Goal: Task Accomplishment & Management: Complete application form

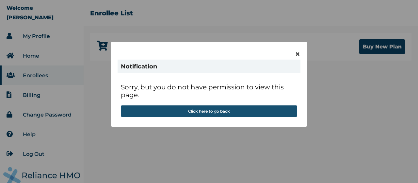
click at [240, 110] on button "Click here to go back" at bounding box center [209, 110] width 177 height 11
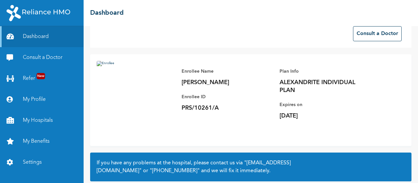
scroll to position [11, 0]
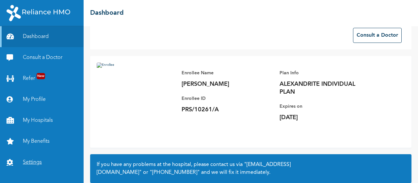
click at [31, 160] on link "Settings" at bounding box center [42, 162] width 84 height 21
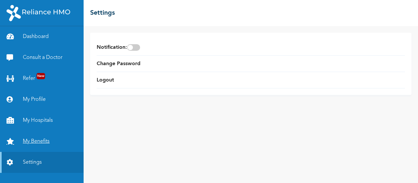
click at [27, 140] on link "My Benefits" at bounding box center [42, 141] width 84 height 21
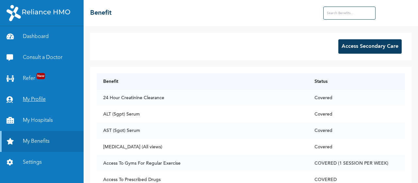
click at [37, 99] on link "My Profile" at bounding box center [42, 99] width 84 height 21
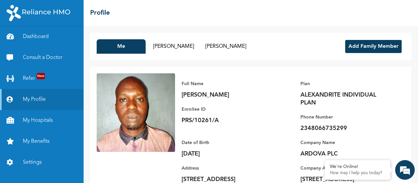
click at [367, 48] on button "Add Family Member" at bounding box center [374, 46] width 57 height 13
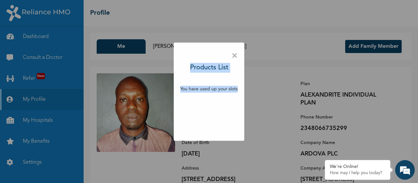
drag, startPoint x: 417, startPoint y: 60, endPoint x: 418, endPoint y: 92, distance: 32.1
click at [417, 93] on div "× Products List You have used up your slots" at bounding box center [209, 91] width 418 height 183
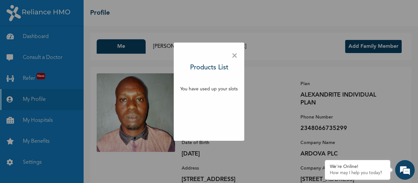
click at [233, 55] on span "×" at bounding box center [235, 56] width 6 height 14
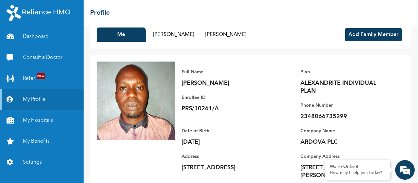
scroll to position [34, 0]
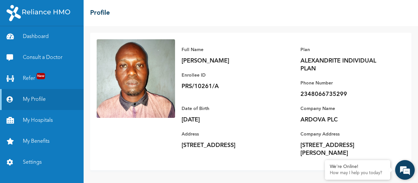
click at [402, 171] on em at bounding box center [406, 170] width 18 height 18
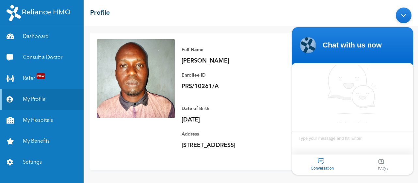
scroll to position [3, 0]
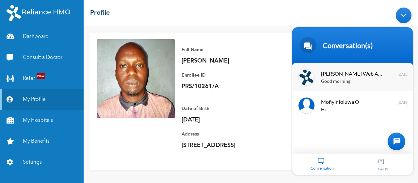
click at [348, 76] on span "[PERSON_NAME] Web Assistant" at bounding box center [352, 73] width 62 height 9
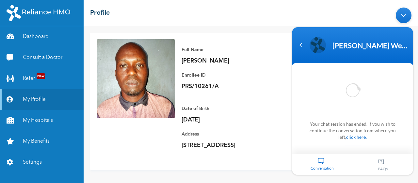
click at [348, 76] on div at bounding box center [352, 89] width 121 height 51
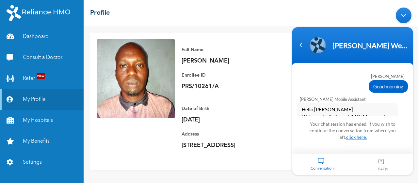
click at [350, 135] on link "click here." at bounding box center [357, 137] width 21 height 6
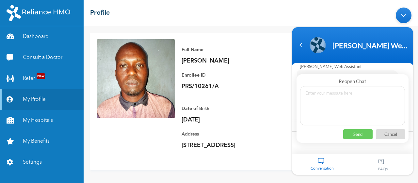
scroll to position [2231, 0]
click at [339, 111] on textarea at bounding box center [352, 105] width 105 height 39
type textarea "good [PERSON_NAME]"
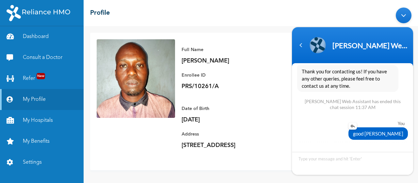
scroll to position [2418, 0]
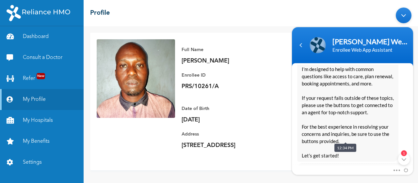
drag, startPoint x: 107, startPoint y: 110, endPoint x: 277, endPoint y: 114, distance: 170.1
click at [277, 114] on div "Full Name [PERSON_NAME] Enrollee ID PRS/10261/A Plan ALEXANDRITE INDIVIDUAL PLA…" at bounding box center [290, 101] width 230 height 124
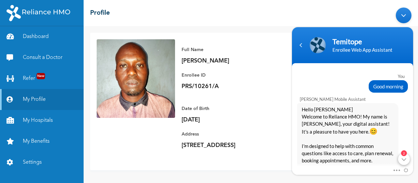
click at [405, 156] on em "2" at bounding box center [404, 153] width 6 height 6
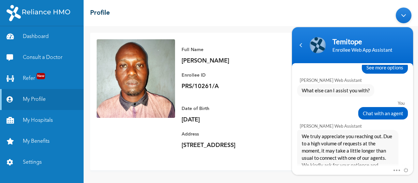
scroll to position [2515, 0]
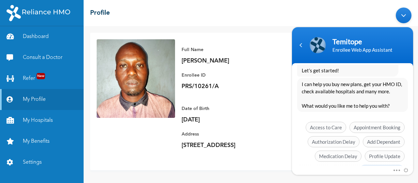
click at [384, 164] on span "See more options" at bounding box center [382, 169] width 45 height 11
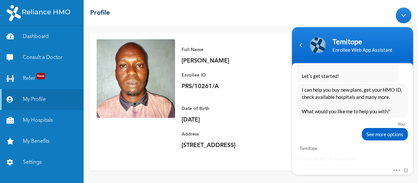
scroll to position [2572, 0]
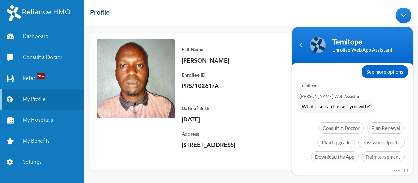
click at [377, 165] on span "Chat with an agent" at bounding box center [380, 170] width 49 height 11
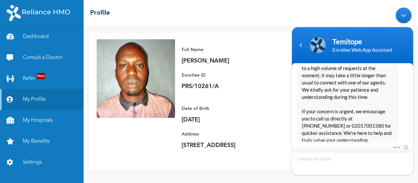
scroll to position [2709, 0]
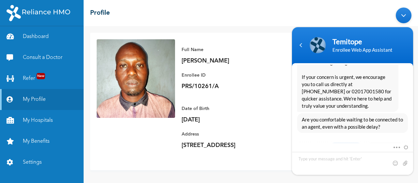
click at [343, 142] on span "Yes, I’ll wait" at bounding box center [347, 147] width 34 height 11
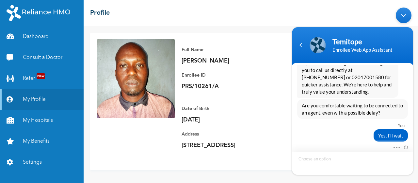
scroll to position [2767, 0]
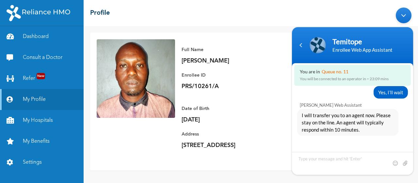
click at [406, 10] on div "Minimize live chat window" at bounding box center [404, 15] width 16 height 16
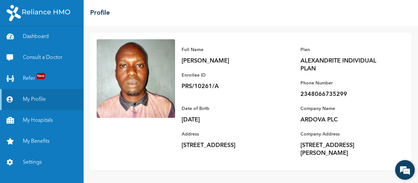
click at [401, 168] on em at bounding box center [406, 170] width 18 height 18
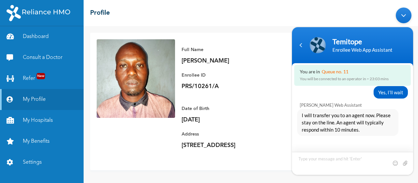
click at [383, 165] on textarea "Type your message and hit 'Enter'" at bounding box center [352, 162] width 121 height 23
click at [46, 77] on link "Refer New" at bounding box center [42, 78] width 84 height 21
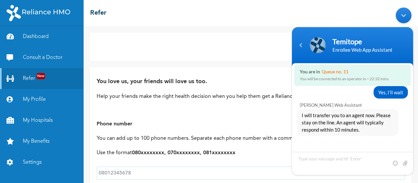
click at [250, 53] on div "View referrals View earnings" at bounding box center [251, 47] width 322 height 28
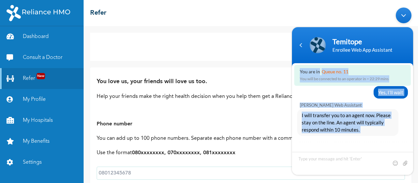
drag, startPoint x: 417, startPoint y: 46, endPoint x: 418, endPoint y: 67, distance: 20.6
click html "Temitope Enrollee Web App Assistant You are in Queue no. 11 You will be connect…"
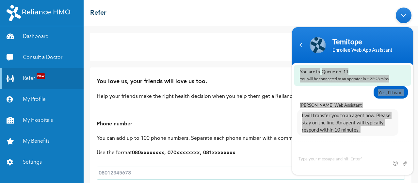
click at [250, 76] on div "You love us, your friends will love us too. Help your friends make the right he…" at bounding box center [251, 92] width 309 height 36
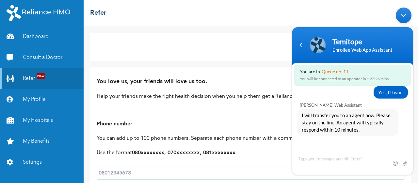
click at [401, 13] on div "Minimize live chat window" at bounding box center [404, 15] width 16 height 16
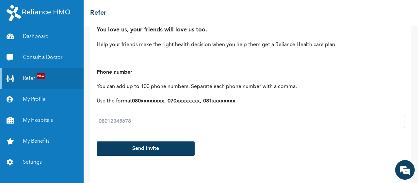
scroll to position [49, 0]
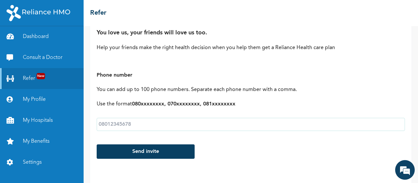
click at [193, 123] on input "text" at bounding box center [251, 124] width 309 height 13
click at [38, 115] on link "My Hospitals" at bounding box center [42, 120] width 84 height 21
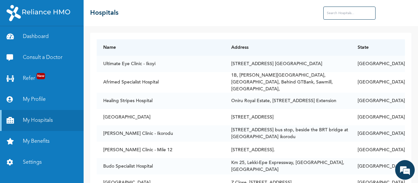
click at [343, 14] on input "text" at bounding box center [350, 13] width 52 height 13
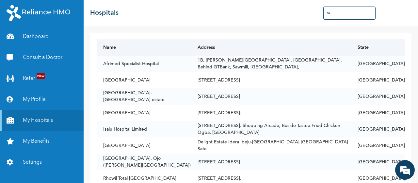
type input "s"
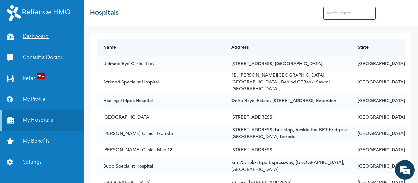
click at [31, 40] on link "Dashboard" at bounding box center [42, 36] width 84 height 21
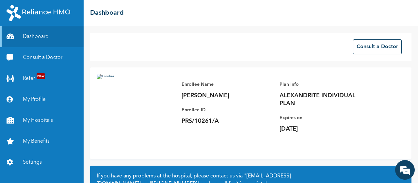
click at [99, 76] on img at bounding box center [136, 113] width 78 height 78
click at [39, 73] on span "New" at bounding box center [41, 76] width 9 height 6
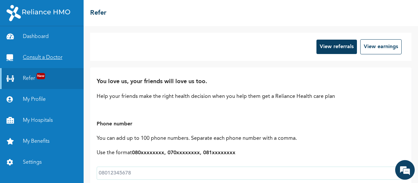
click at [36, 61] on link "Consult a Doctor" at bounding box center [42, 57] width 84 height 21
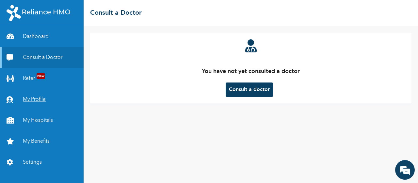
click at [38, 95] on link "My Profile" at bounding box center [42, 99] width 84 height 21
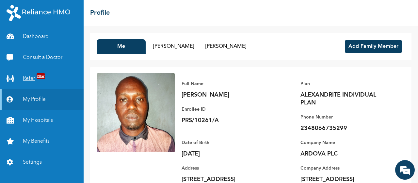
click at [31, 76] on link "Refer New" at bounding box center [42, 78] width 84 height 21
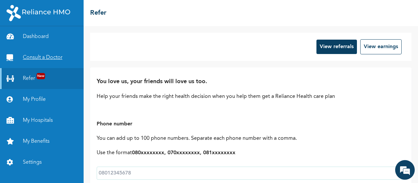
click at [29, 54] on link "Consult a Doctor" at bounding box center [42, 57] width 84 height 21
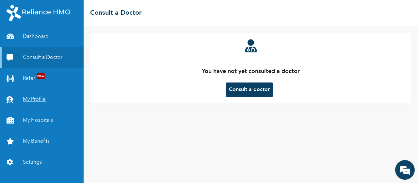
click at [40, 99] on link "My Profile" at bounding box center [42, 99] width 84 height 21
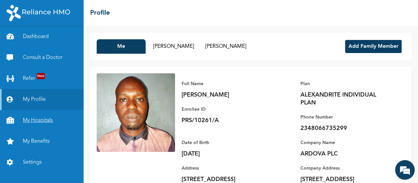
click at [35, 122] on link "My Hospitals" at bounding box center [42, 120] width 84 height 21
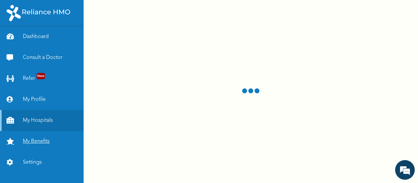
click at [40, 142] on link "My Benefits" at bounding box center [42, 141] width 84 height 21
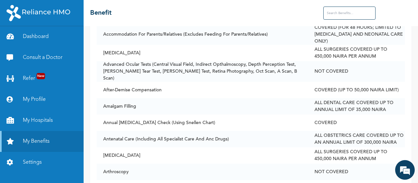
scroll to position [209, 0]
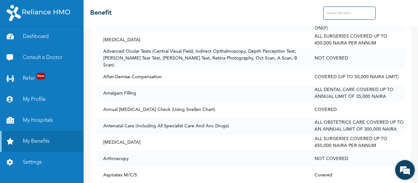
click at [404, 170] on em at bounding box center [406, 170] width 18 height 18
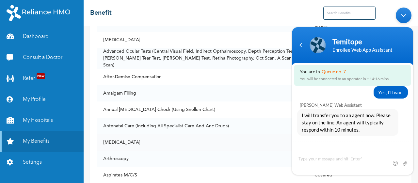
click at [220, 140] on td "[MEDICAL_DATA]" at bounding box center [203, 142] width 212 height 16
click at [402, 14] on div "Minimize live chat window" at bounding box center [404, 15] width 16 height 16
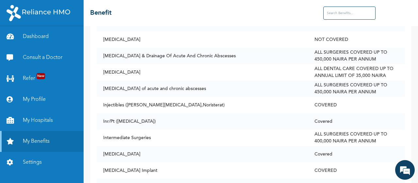
scroll to position [2245, 0]
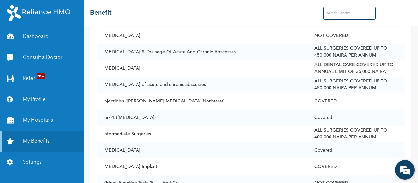
click at [397, 165] on div "We're Online! How may I help you [DATE]?" at bounding box center [406, 170] width 20 height 20
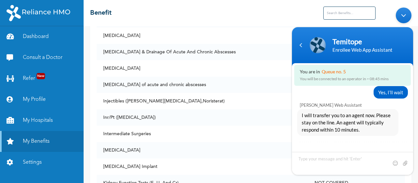
click at [403, 17] on div "Minimize live chat window" at bounding box center [404, 15] width 16 height 16
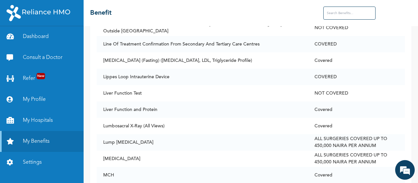
scroll to position [2533, 0]
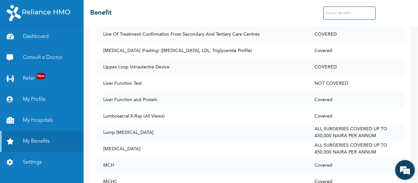
click at [404, 171] on em at bounding box center [406, 170] width 18 height 18
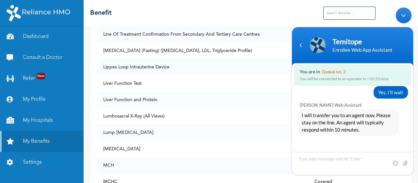
click at [404, 14] on div "Minimize live chat window" at bounding box center [404, 15] width 16 height 16
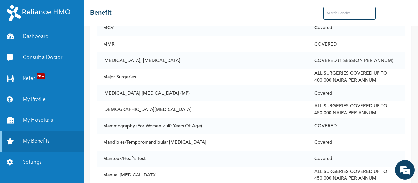
scroll to position [2814, 0]
click at [408, 174] on em at bounding box center [406, 170] width 18 height 18
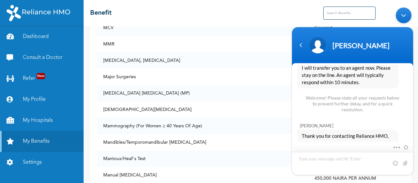
click at [329, 167] on textarea "Type your message and hit 'Enter'" at bounding box center [352, 162] width 121 height 23
type textarea "am segun by name"
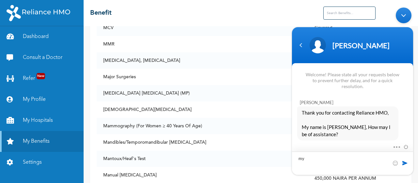
type textarea "m"
type textarea "i discuss that one of my dependant has been remove from profile"
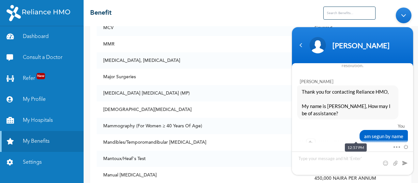
drag, startPoint x: 367, startPoint y: 137, endPoint x: 379, endPoint y: 131, distance: 14.0
drag, startPoint x: 379, startPoint y: 131, endPoint x: 318, endPoint y: 158, distance: 66.8
click at [318, 158] on textarea "Type your message and hit 'Enter'" at bounding box center [352, 162] width 121 height 23
type textarea "discover*"
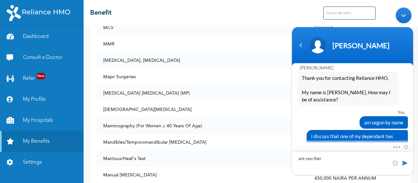
type textarea "are you there"
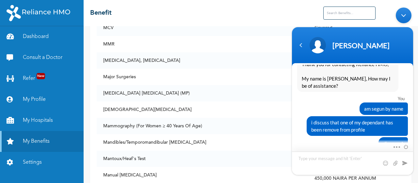
click at [330, 162] on textarea "Type your message and hit 'Enter'" at bounding box center [352, 162] width 121 height 23
type textarea "hello oooo"
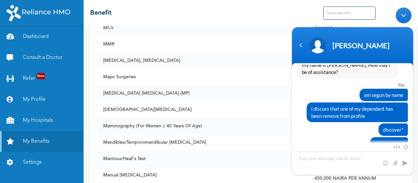
click at [405, 14] on div "Minimize live chat window" at bounding box center [404, 15] width 16 height 16
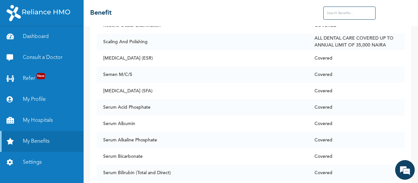
scroll to position [0, 0]
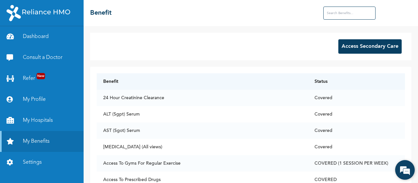
click at [399, 166] on em at bounding box center [406, 170] width 18 height 18
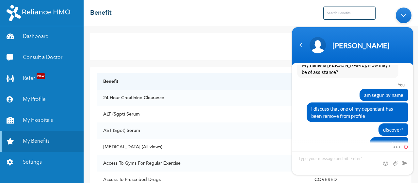
click at [406, 146] on span at bounding box center [404, 146] width 7 height 6
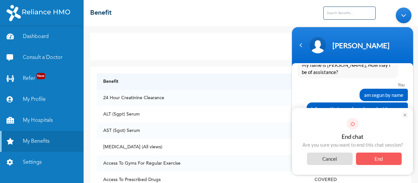
click at [405, 116] on em at bounding box center [405, 114] width 7 height 7
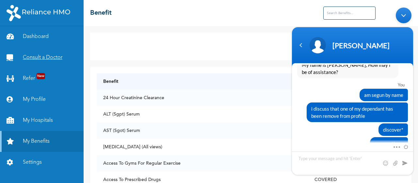
click at [57, 58] on link "Consult a Doctor" at bounding box center [42, 57] width 84 height 21
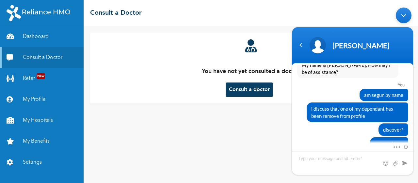
click at [271, 110] on div "You have not yet consulted a doctor Consult a doctor" at bounding box center [251, 104] width 335 height 157
click at [409, 14] on div "Minimize live chat window" at bounding box center [404, 15] width 16 height 16
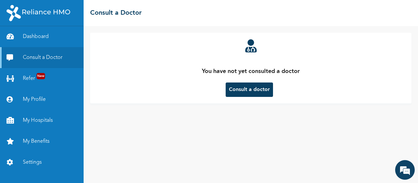
click at [249, 91] on button "Consult a doctor" at bounding box center [249, 89] width 47 height 14
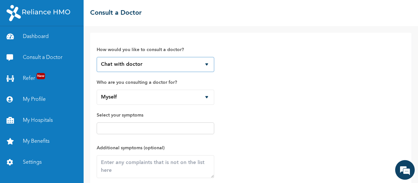
click at [204, 63] on select "Chat with doctor Phone Call" at bounding box center [156, 64] width 118 height 15
select select "2"
click at [97, 57] on select "Chat with doctor Phone Call" at bounding box center [156, 64] width 118 height 15
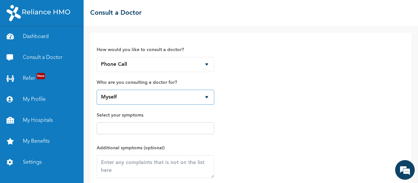
click at [209, 97] on select "Myself [PERSON_NAME] [PERSON_NAME]" at bounding box center [156, 97] width 118 height 15
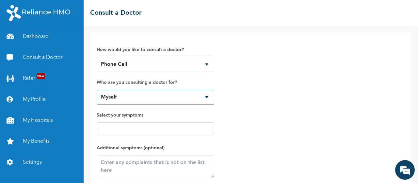
click at [209, 97] on select "Myself [PERSON_NAME] [PERSON_NAME]" at bounding box center [156, 97] width 118 height 15
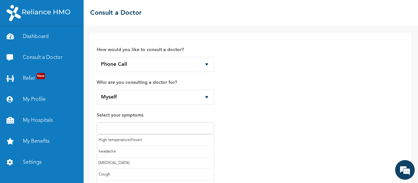
click at [193, 128] on input "text" at bounding box center [156, 128] width 114 height 8
click at [412, 70] on div "How would you like to consult a doctor? Chat with doctor Phone Call Who are you…" at bounding box center [251, 104] width 335 height 157
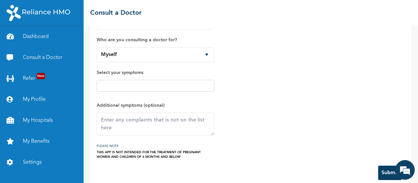
scroll to position [49, 0]
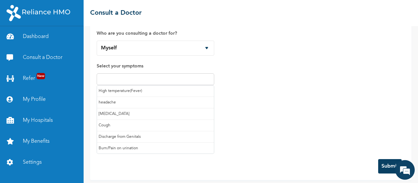
click at [180, 79] on input "text" at bounding box center [156, 79] width 114 height 8
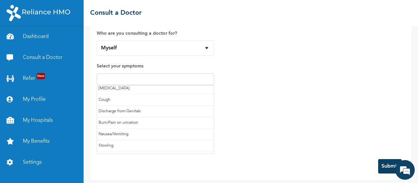
scroll to position [0, 0]
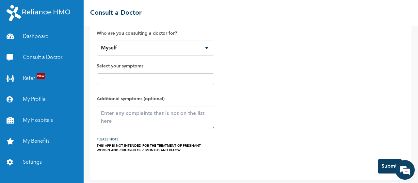
click at [289, 104] on div "How would you like to consult a doctor? Chat with doctor Phone Call Who are you…" at bounding box center [251, 71] width 309 height 162
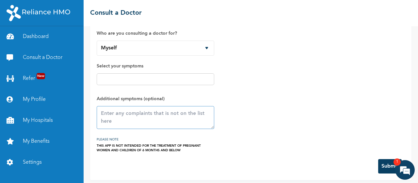
click at [178, 117] on textarea at bounding box center [156, 117] width 118 height 23
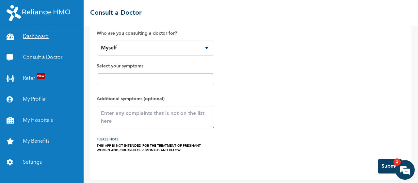
click at [41, 36] on link "Dashboard" at bounding box center [42, 36] width 84 height 21
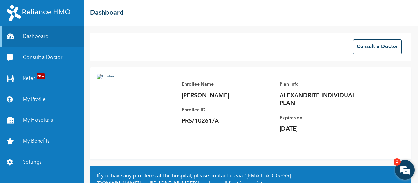
click at [409, 170] on em at bounding box center [406, 170] width 18 height 18
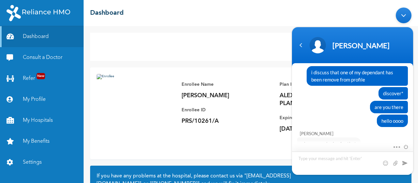
click at [347, 154] on textarea "Type your message and hit 'Enter'" at bounding box center [352, 162] width 121 height 23
type textarea "p"
type textarea "PRS/10261/D"
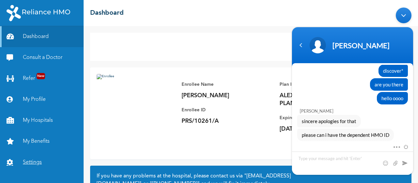
click at [27, 158] on link "Settings" at bounding box center [42, 162] width 84 height 21
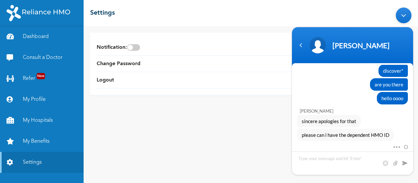
click at [147, 129] on div "Notification : Change Password Logout" at bounding box center [251, 104] width 335 height 157
click at [46, 33] on link "Dashboard" at bounding box center [42, 36] width 84 height 21
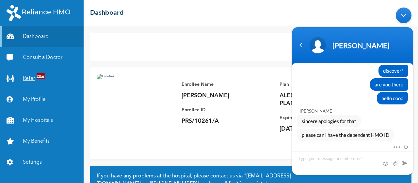
click at [29, 78] on link "Refer New" at bounding box center [42, 78] width 84 height 21
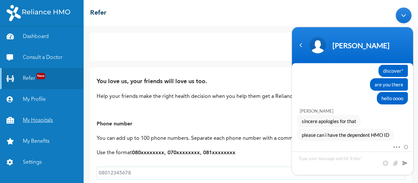
click at [41, 117] on link "My Hospitals" at bounding box center [42, 120] width 84 height 21
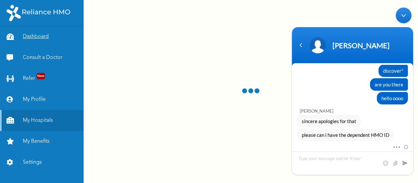
click at [33, 39] on link "Dashboard" at bounding box center [42, 36] width 84 height 21
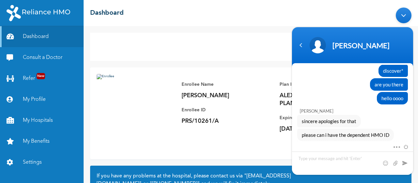
click at [145, 138] on img at bounding box center [136, 113] width 78 height 78
click at [405, 11] on div "Minimize live chat window" at bounding box center [404, 15] width 16 height 16
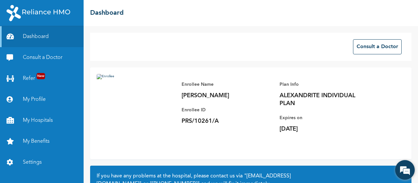
click at [407, 168] on em at bounding box center [406, 170] width 18 height 18
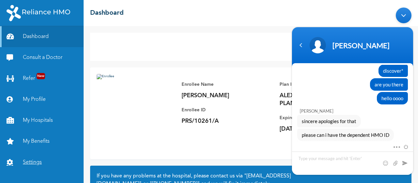
click at [36, 160] on link "Settings" at bounding box center [42, 162] width 84 height 21
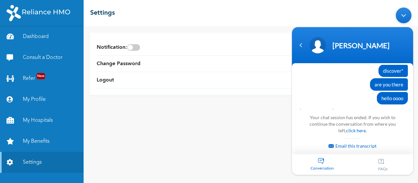
scroll to position [3335, 0]
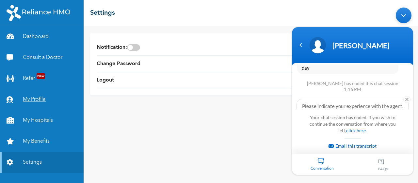
click at [26, 99] on link "My Profile" at bounding box center [42, 99] width 84 height 21
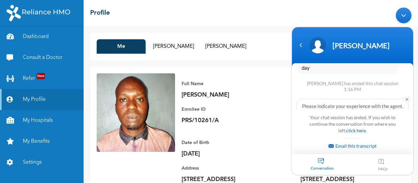
click at [400, 18] on div "Minimize live chat window" at bounding box center [404, 15] width 16 height 16
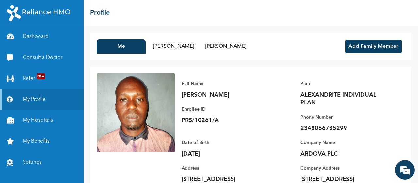
click at [30, 162] on link "Settings" at bounding box center [42, 162] width 84 height 21
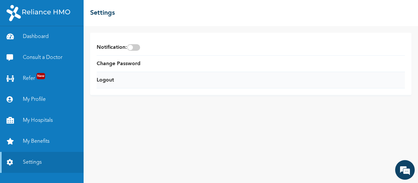
click at [121, 79] on li "Logout" at bounding box center [251, 80] width 309 height 16
click at [120, 81] on li "Logout" at bounding box center [251, 80] width 309 height 16
click at [139, 49] on span at bounding box center [133, 47] width 13 height 7
click at [0, 0] on input "checkbox" at bounding box center [0, 0] width 0 height 0
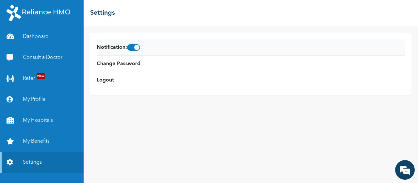
click at [139, 49] on span at bounding box center [133, 47] width 13 height 7
click at [0, 0] on input "checkbox" at bounding box center [0, 0] width 0 height 0
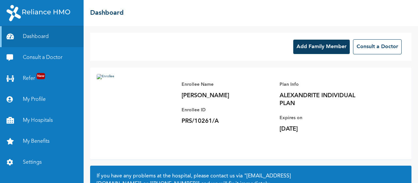
drag, startPoint x: 418, startPoint y: 99, endPoint x: 351, endPoint y: 162, distance: 91.4
click at [351, 162] on div "Add Family Member Consult a Doctor Enrollee Name Adesegun Lawal Enrollee ID PRS…" at bounding box center [251, 104] width 335 height 157
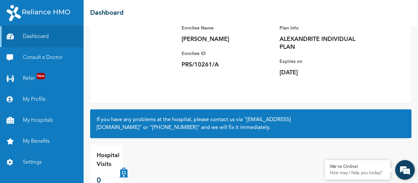
scroll to position [3026, 0]
click at [403, 171] on em at bounding box center [406, 170] width 18 height 18
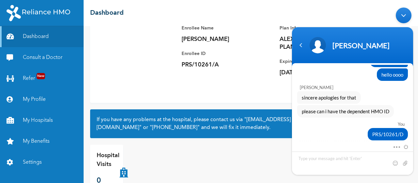
drag, startPoint x: 415, startPoint y: 143, endPoint x: 416, endPoint y: 155, distance: 12.4
click at [416, 155] on body "Michael You Good morning Naomi Mobile Assistant Hello Adesegun Lawal Welcome to…" at bounding box center [353, 91] width 128 height 174
click at [324, 5] on div "You" at bounding box center [352, 1] width 105 height 5
drag, startPoint x: 411, startPoint y: 84, endPoint x: 416, endPoint y: 100, distance: 16.5
click at [416, 100] on body "Michael You Good morning Naomi Mobile Assistant Hello Adesegun Lawal Welcome to…" at bounding box center [353, 91] width 128 height 174
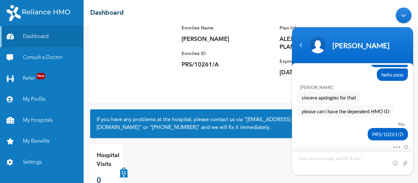
click at [336, 156] on textarea "Type your message and hit 'Enter'" at bounding box center [352, 162] width 121 height 23
click at [398, 147] on span at bounding box center [395, 146] width 5 height 6
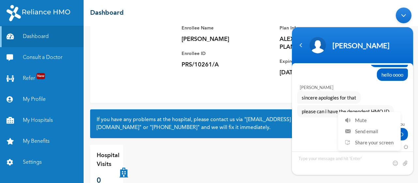
click at [398, 147] on ul "Mute Send email Share your screen" at bounding box center [369, 130] width 63 height 39
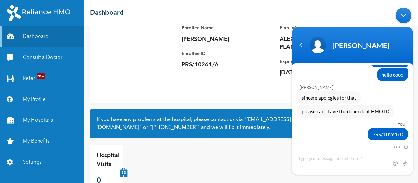
click at [332, 18] on div "am segun by name" at bounding box center [353, 12] width 111 height 12
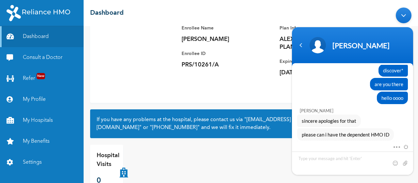
drag, startPoint x: 413, startPoint y: 140, endPoint x: 411, endPoint y: 156, distance: 16.1
click at [411, 156] on div "Mute Send email Share your screen" at bounding box center [352, 159] width 121 height 32
click at [356, 154] on textarea "Type your message and hit 'Enter'" at bounding box center [352, 162] width 121 height 23
type textarea "hellllllllllllllllooooooooo"
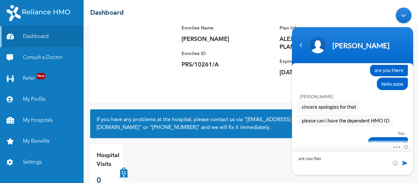
type textarea "are you there"
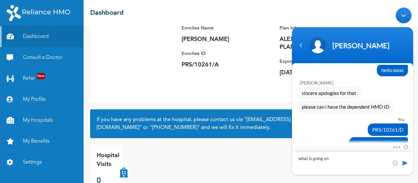
type textarea "what is going on?"
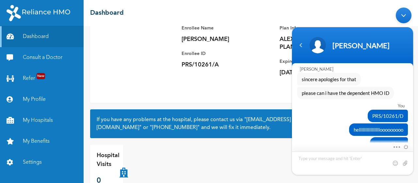
scroll to position [3080, 0]
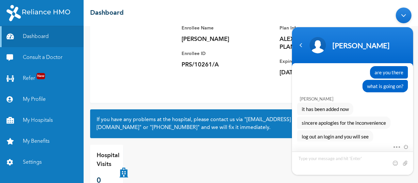
click at [333, 161] on textarea "Type your message and hit 'Enter'" at bounding box center [352, 162] width 121 height 23
click at [326, 162] on textarea "Type your message and hit 'Enter'" at bounding box center [352, 162] width 121 height 23
type textarea "no"
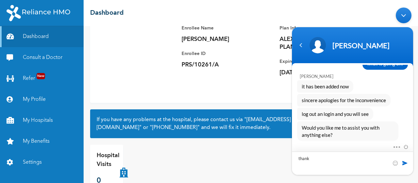
type textarea "thanks"
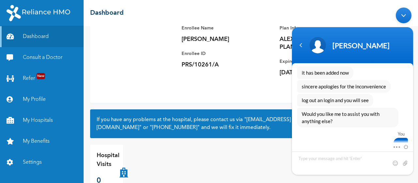
click at [402, 14] on div "Minimize live chat window" at bounding box center [404, 15] width 16 height 16
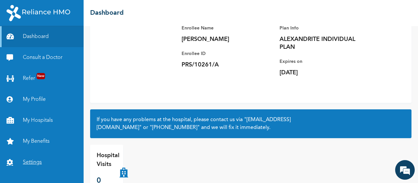
click at [32, 161] on link "Settings" at bounding box center [42, 162] width 84 height 21
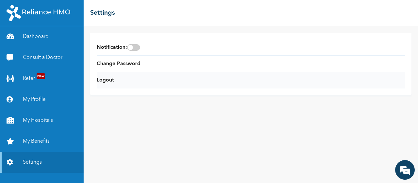
click at [117, 79] on li "Logout" at bounding box center [251, 80] width 309 height 16
click at [111, 78] on link "Logout" at bounding box center [105, 80] width 17 height 8
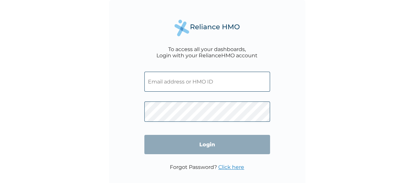
click at [173, 87] on input "text" at bounding box center [207, 82] width 126 height 20
type input "[EMAIL_ADDRESS][DOMAIN_NAME]"
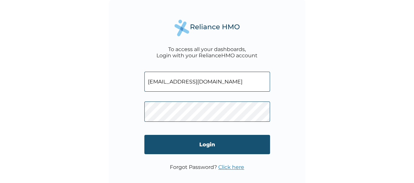
click at [206, 146] on input "Login" at bounding box center [207, 144] width 126 height 19
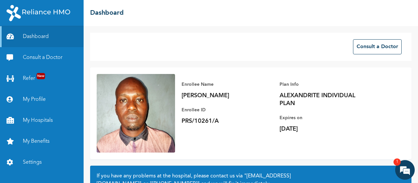
scroll to position [3402, 0]
click at [26, 97] on link "My Profile" at bounding box center [42, 99] width 84 height 21
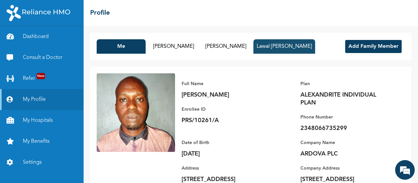
click at [304, 43] on button "Lawal [PERSON_NAME]" at bounding box center [285, 46] width 62 height 14
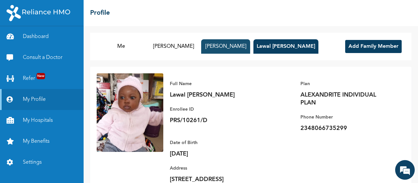
click at [222, 53] on button "[PERSON_NAME]" at bounding box center [225, 46] width 49 height 14
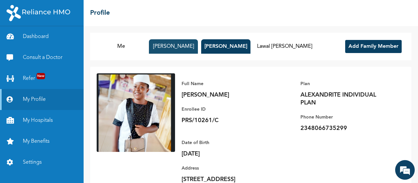
click at [175, 53] on button "[PERSON_NAME]" at bounding box center [173, 46] width 49 height 14
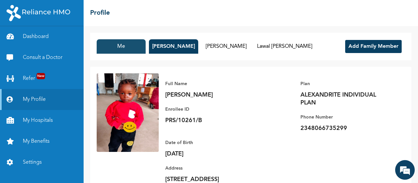
click at [124, 50] on button "Me" at bounding box center [121, 46] width 49 height 14
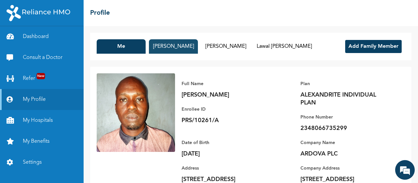
click at [170, 48] on button "[PERSON_NAME]" at bounding box center [173, 46] width 49 height 14
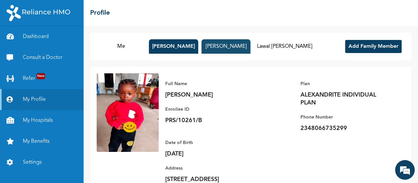
click at [214, 44] on button "[PERSON_NAME]" at bounding box center [226, 46] width 49 height 14
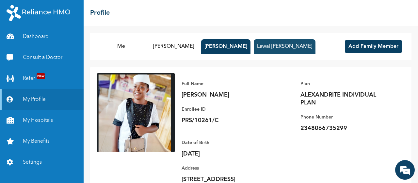
click at [274, 43] on button "Lawal [PERSON_NAME]" at bounding box center [285, 46] width 62 height 14
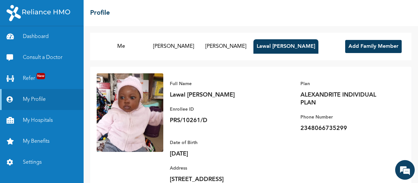
drag, startPoint x: 416, startPoint y: 91, endPoint x: 313, endPoint y: 169, distance: 129.5
click at [313, 169] on div "Full Name Lawal Obamide Edmond Enrollee ID PRS/10261/D Plan ALEXANDRITE INDIVID…" at bounding box center [284, 135] width 242 height 124
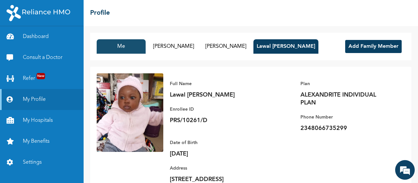
click at [121, 44] on button "Me" at bounding box center [121, 46] width 49 height 14
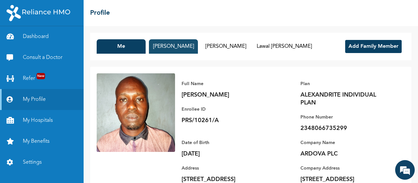
click at [164, 48] on button "[PERSON_NAME]" at bounding box center [173, 46] width 49 height 14
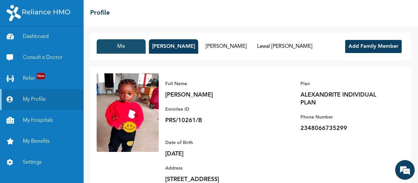
click at [132, 49] on button "Me" at bounding box center [121, 46] width 49 height 14
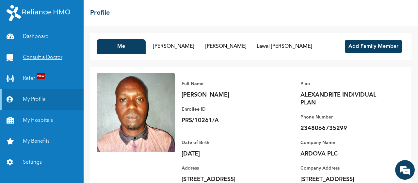
click at [58, 61] on link "Consult a Doctor" at bounding box center [42, 57] width 84 height 21
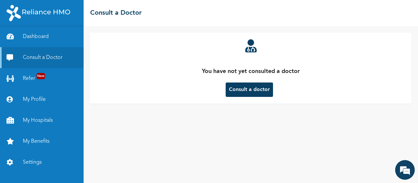
click at [256, 93] on button "Consult a doctor" at bounding box center [249, 89] width 47 height 14
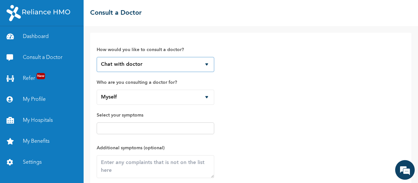
click at [191, 68] on select "Chat with doctor Phone Call" at bounding box center [156, 64] width 118 height 15
click at [261, 68] on div "How would you like to consult a doctor? Chat with doctor Phone Call Who are you…" at bounding box center [251, 120] width 309 height 162
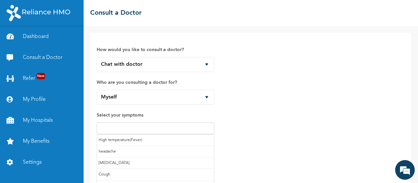
click at [199, 130] on input "text" at bounding box center [156, 128] width 114 height 8
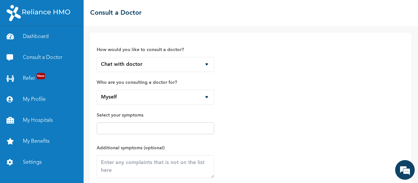
click at [289, 104] on div "How would you like to consult a doctor? Chat with doctor Phone Call Who are you…" at bounding box center [251, 120] width 309 height 162
